Goal: Information Seeking & Learning: Learn about a topic

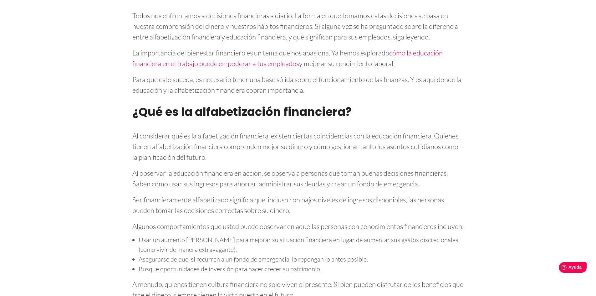
scroll to position [328, 0]
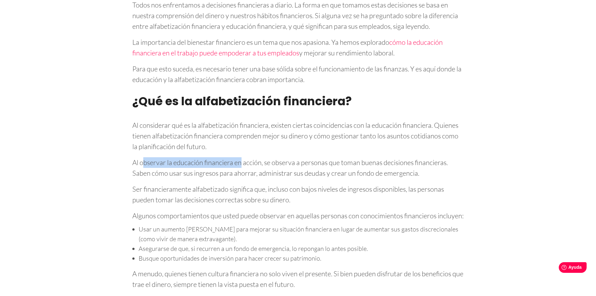
drag, startPoint x: 144, startPoint y: 139, endPoint x: 241, endPoint y: 139, distance: 96.6
click at [241, 158] on font "Al observar la educación financiera en acción, se observa a personas que toman …" at bounding box center [289, 167] width 315 height 19
click at [328, 158] on font "Al observar la educación financiera en acción, se observa a personas que toman …" at bounding box center [289, 167] width 315 height 19
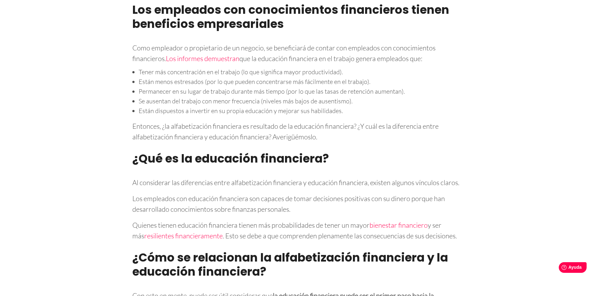
scroll to position [798, 0]
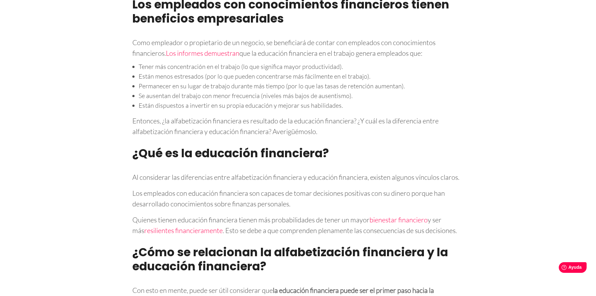
drag, startPoint x: 169, startPoint y: 184, endPoint x: 394, endPoint y: 188, distance: 224.6
click at [394, 188] on p "Los empleados con educación financiera son capaces de tomar decisiones positiva…" at bounding box center [298, 196] width 332 height 23
click at [226, 194] on font "Los empleados con educación financiera son capaces de tomar decisiones positiva…" at bounding box center [288, 198] width 312 height 19
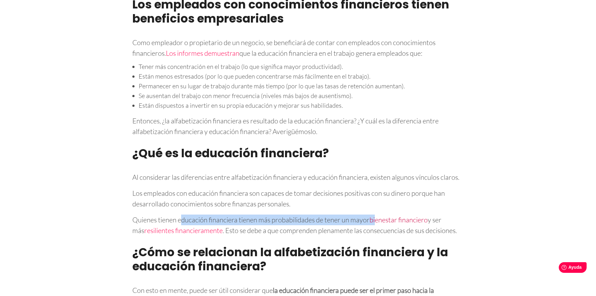
drag, startPoint x: 183, startPoint y: 210, endPoint x: 378, endPoint y: 206, distance: 194.6
click at [378, 212] on p "Quienes tienen educación financiera tienen más probabilidades de tener un mayor…" at bounding box center [298, 223] width 332 height 23
click at [378, 215] on font "bienestar financiero" at bounding box center [398, 219] width 58 height 8
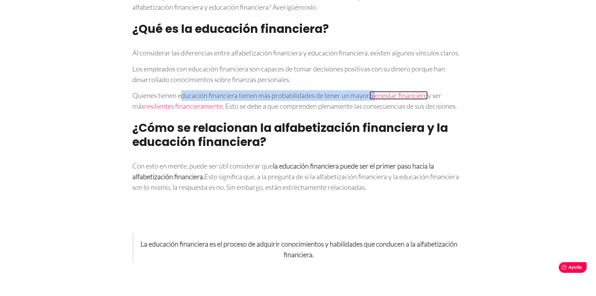
scroll to position [923, 0]
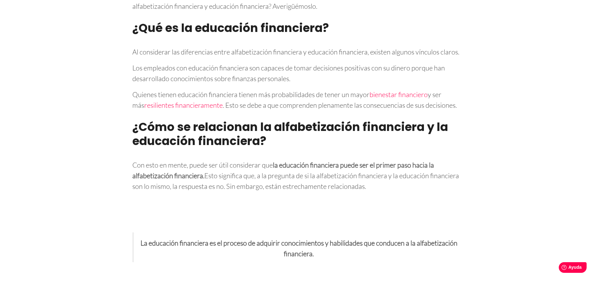
click at [284, 160] on font "la educación financiera puede ser el primer paso hacia la alfabetización financ…" at bounding box center [283, 169] width 302 height 19
drag, startPoint x: 271, startPoint y: 165, endPoint x: 278, endPoint y: 165, distance: 7.6
click at [277, 171] on font "Esto significa que, a la pregunta de si la alfabetización financiera y la educa…" at bounding box center [295, 180] width 327 height 19
click at [292, 171] on font "Esto significa que, a la pregunta de si la alfabetización financiera y la educa…" at bounding box center [295, 180] width 327 height 19
click at [308, 171] on font "Esto significa que, a la pregunta de si la alfabetización financiera y la educa…" at bounding box center [295, 180] width 327 height 19
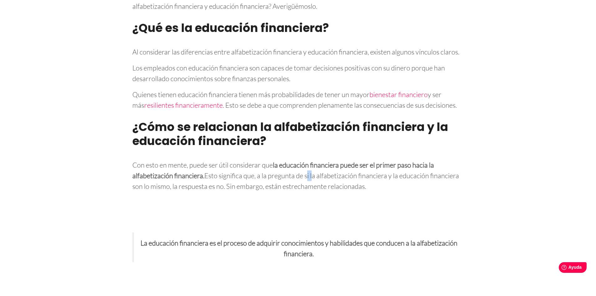
click at [308, 171] on font "Esto significa que, a la pregunta de si la alfabetización financiera y la educa…" at bounding box center [295, 180] width 327 height 19
click at [247, 171] on font "Esto significa que, a la pregunta de si la alfabetización financiera y la educa…" at bounding box center [295, 180] width 327 height 19
drag, startPoint x: 280, startPoint y: 164, endPoint x: 322, endPoint y: 164, distance: 41.9
click at [322, 171] on font "Esto significa que, a la pregunta de si la alfabetización financiera y la educa…" at bounding box center [295, 180] width 327 height 19
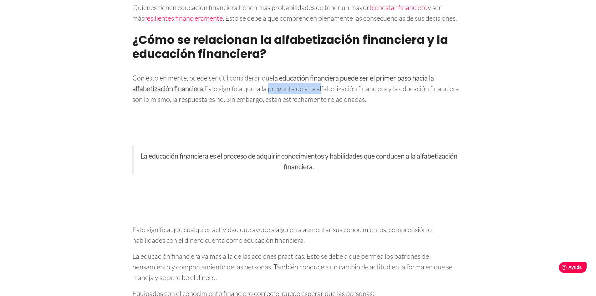
scroll to position [1048, 0]
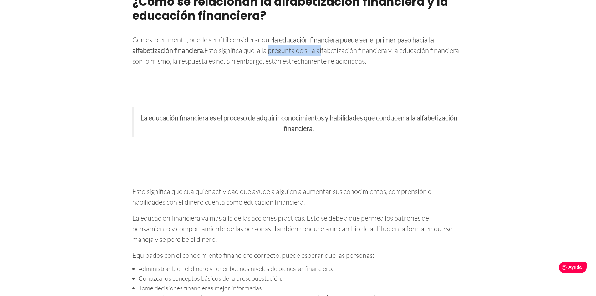
drag, startPoint x: 157, startPoint y: 106, endPoint x: 448, endPoint y: 116, distance: 290.7
click at [448, 116] on p "La educación financiera es el proceso de adquirir conocimientos y habilidades q…" at bounding box center [298, 121] width 317 height 23
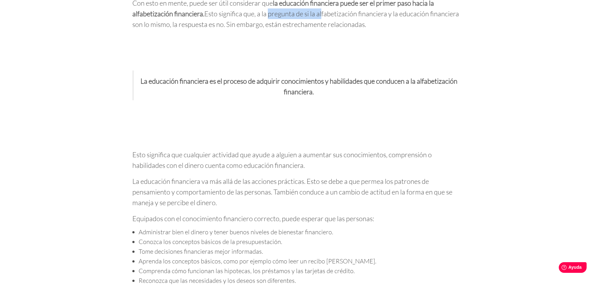
scroll to position [1142, 0]
